Goal: Find specific page/section: Find specific page/section

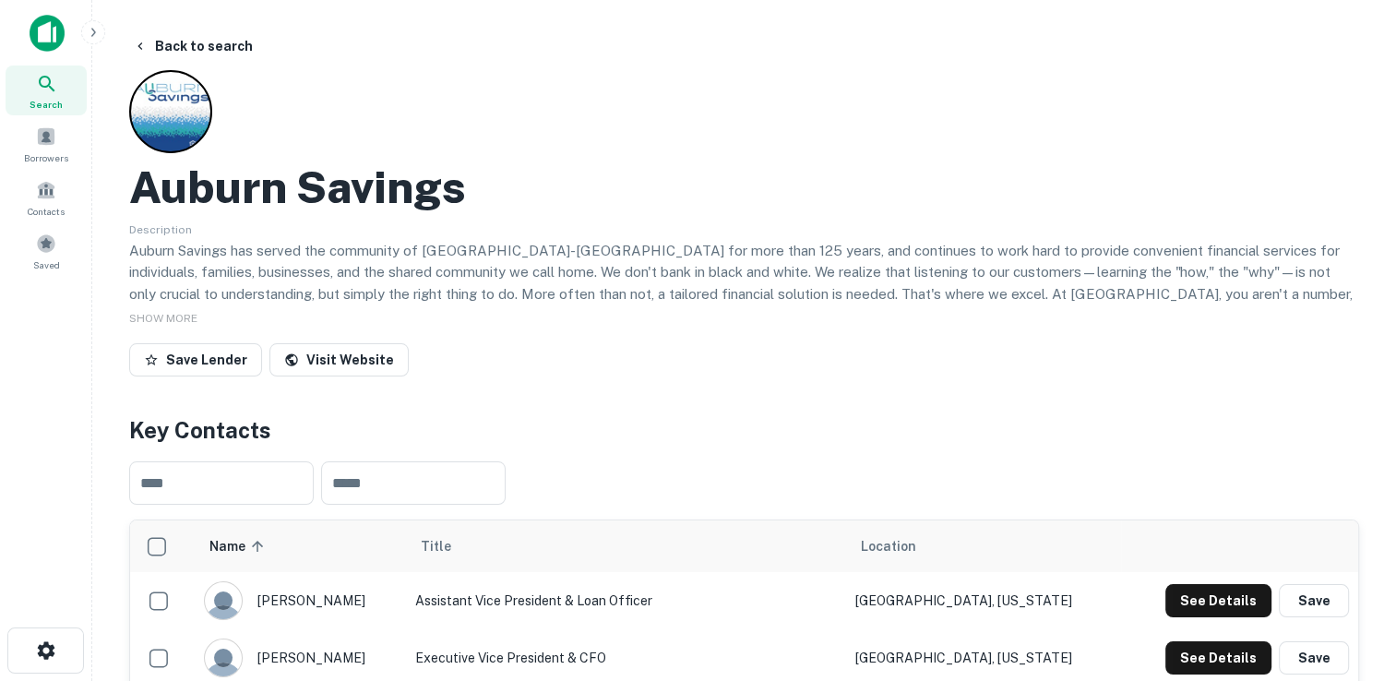
click at [40, 91] on icon at bounding box center [47, 84] width 22 height 22
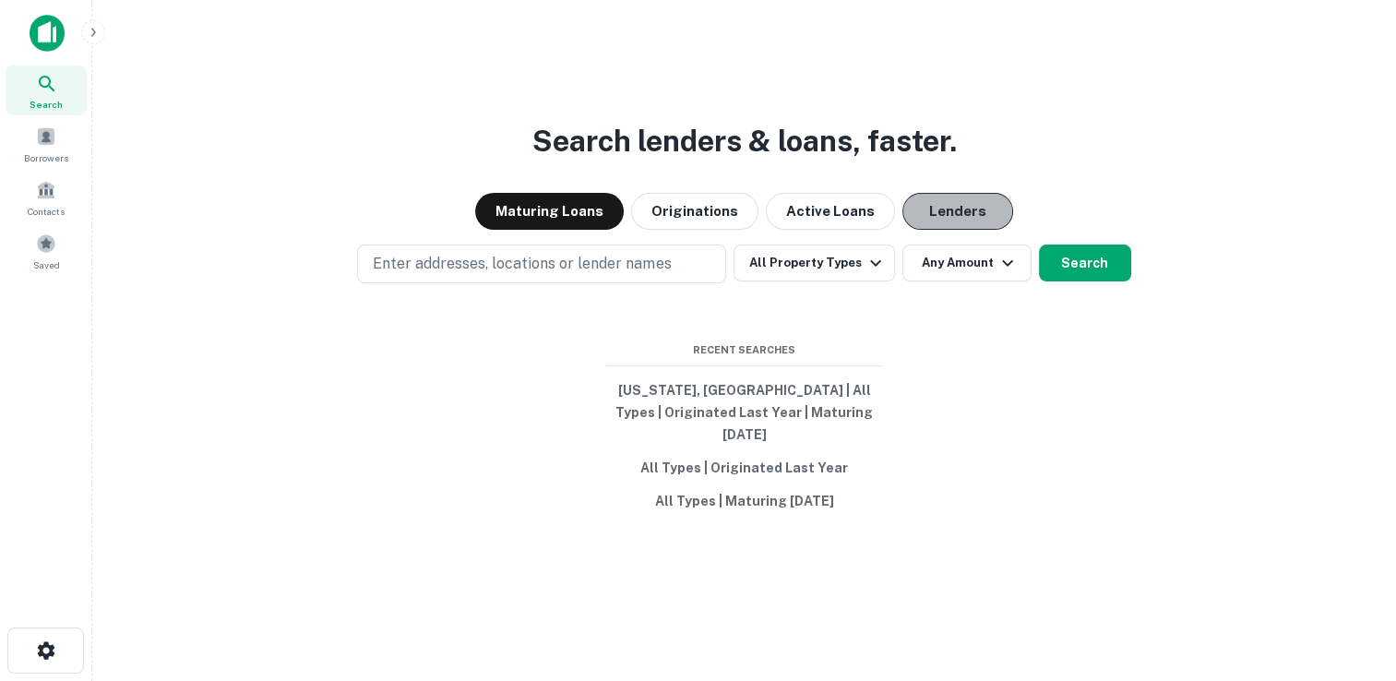
click at [923, 230] on button "Lenders" at bounding box center [958, 211] width 111 height 37
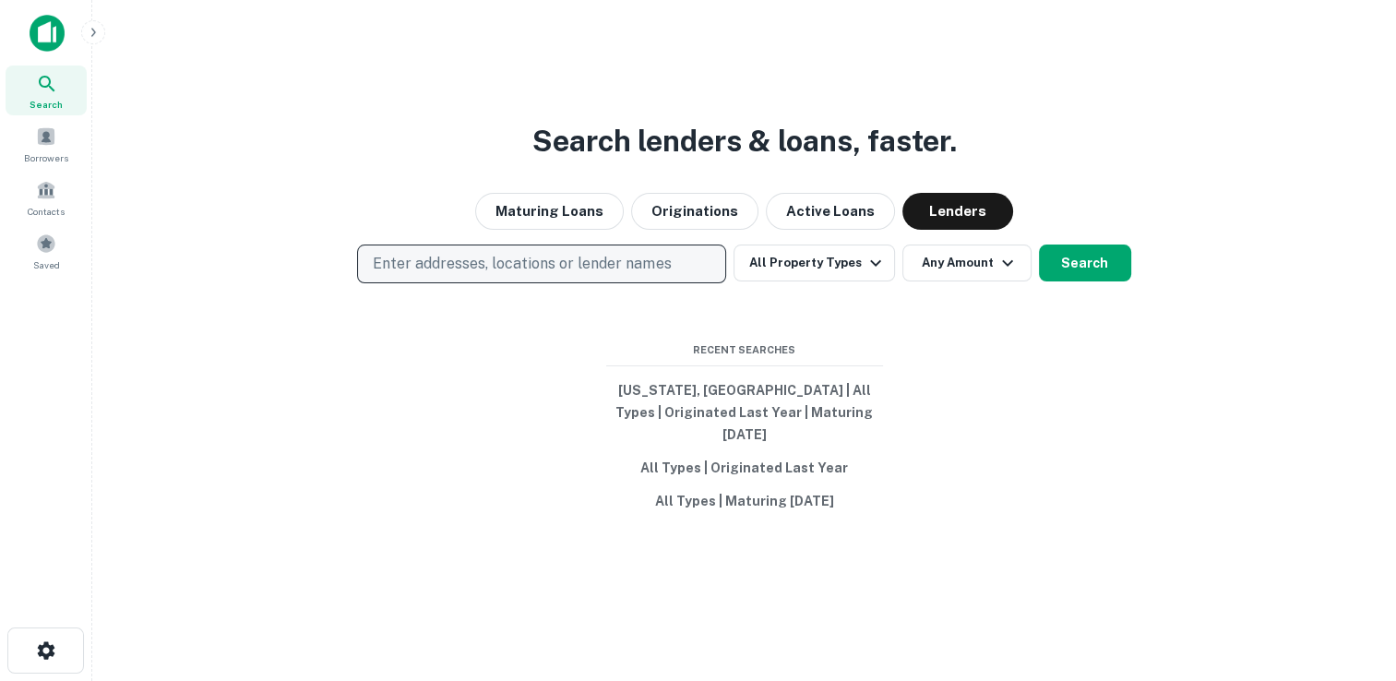
click at [517, 275] on p "Enter addresses, locations or lender names" at bounding box center [522, 264] width 298 height 22
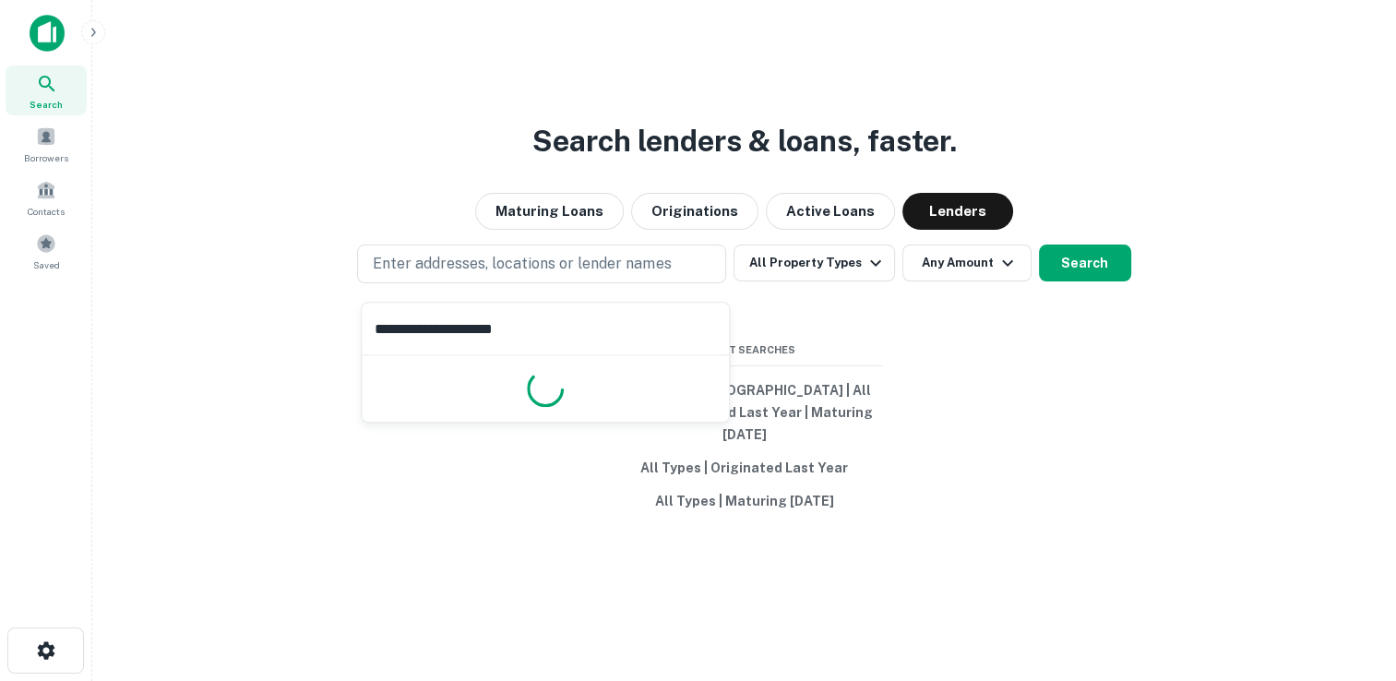
type input "**********"
